Goal: Transaction & Acquisition: Purchase product/service

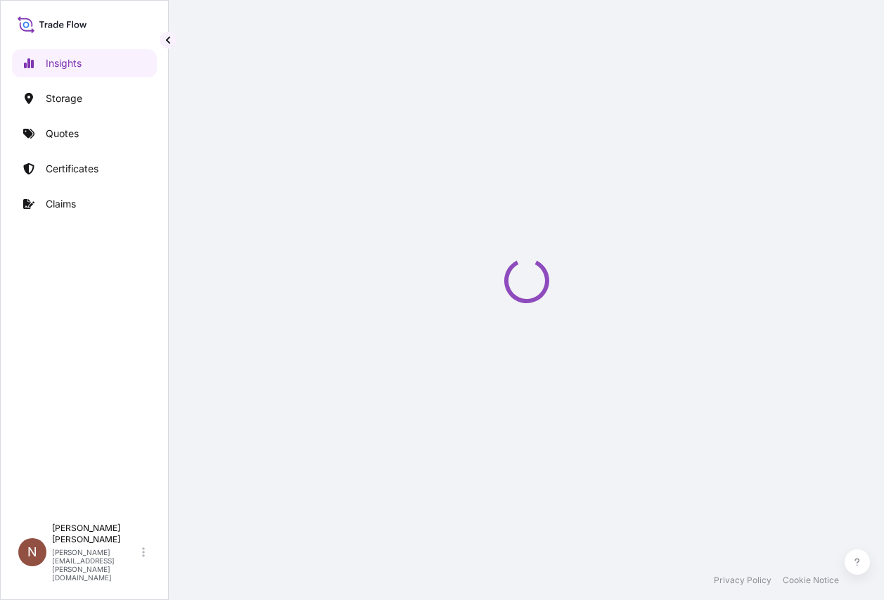
select select "2025"
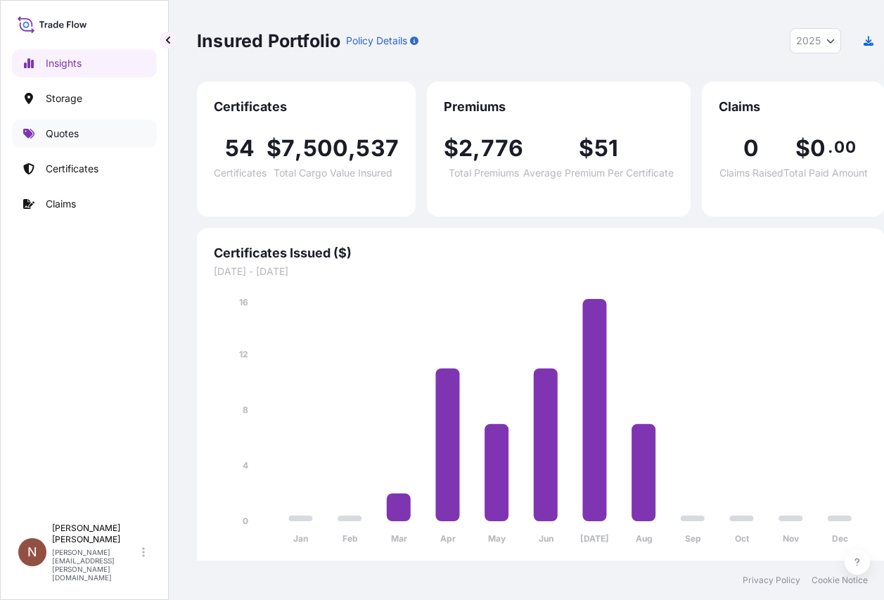
click at [70, 129] on p "Quotes" at bounding box center [62, 134] width 33 height 14
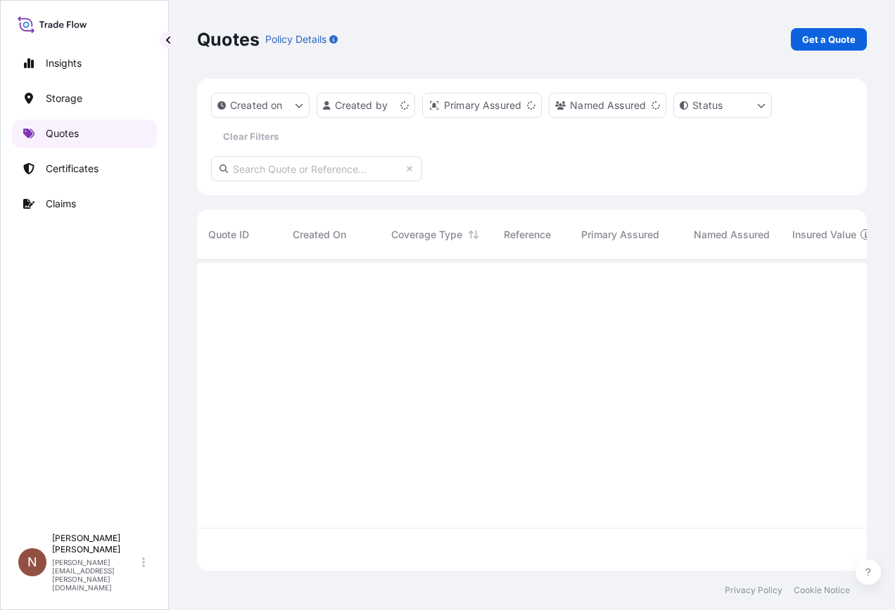
scroll to position [308, 659]
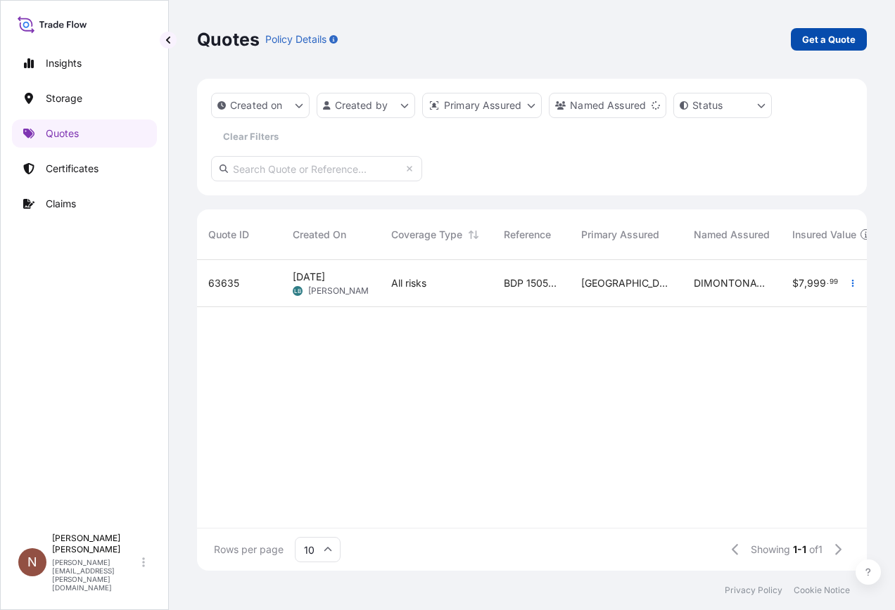
click at [820, 38] on p "Get a Quote" at bounding box center [828, 39] width 53 height 14
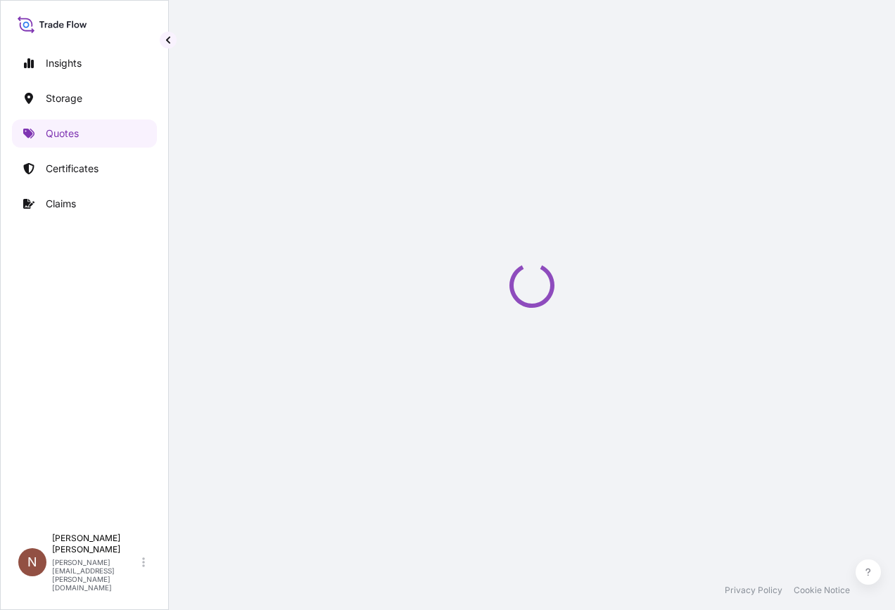
select select "Water"
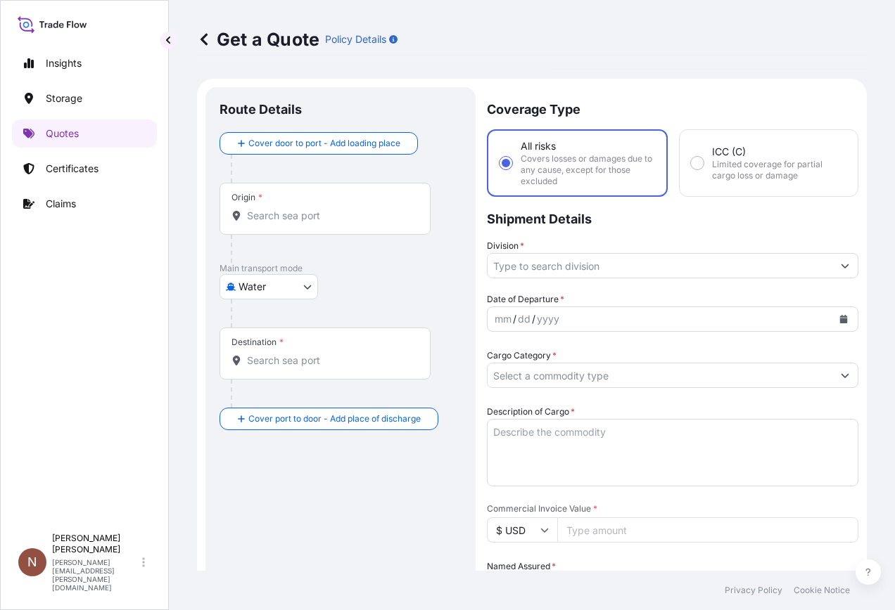
scroll to position [23, 0]
